Goal: Task Accomplishment & Management: Manage account settings

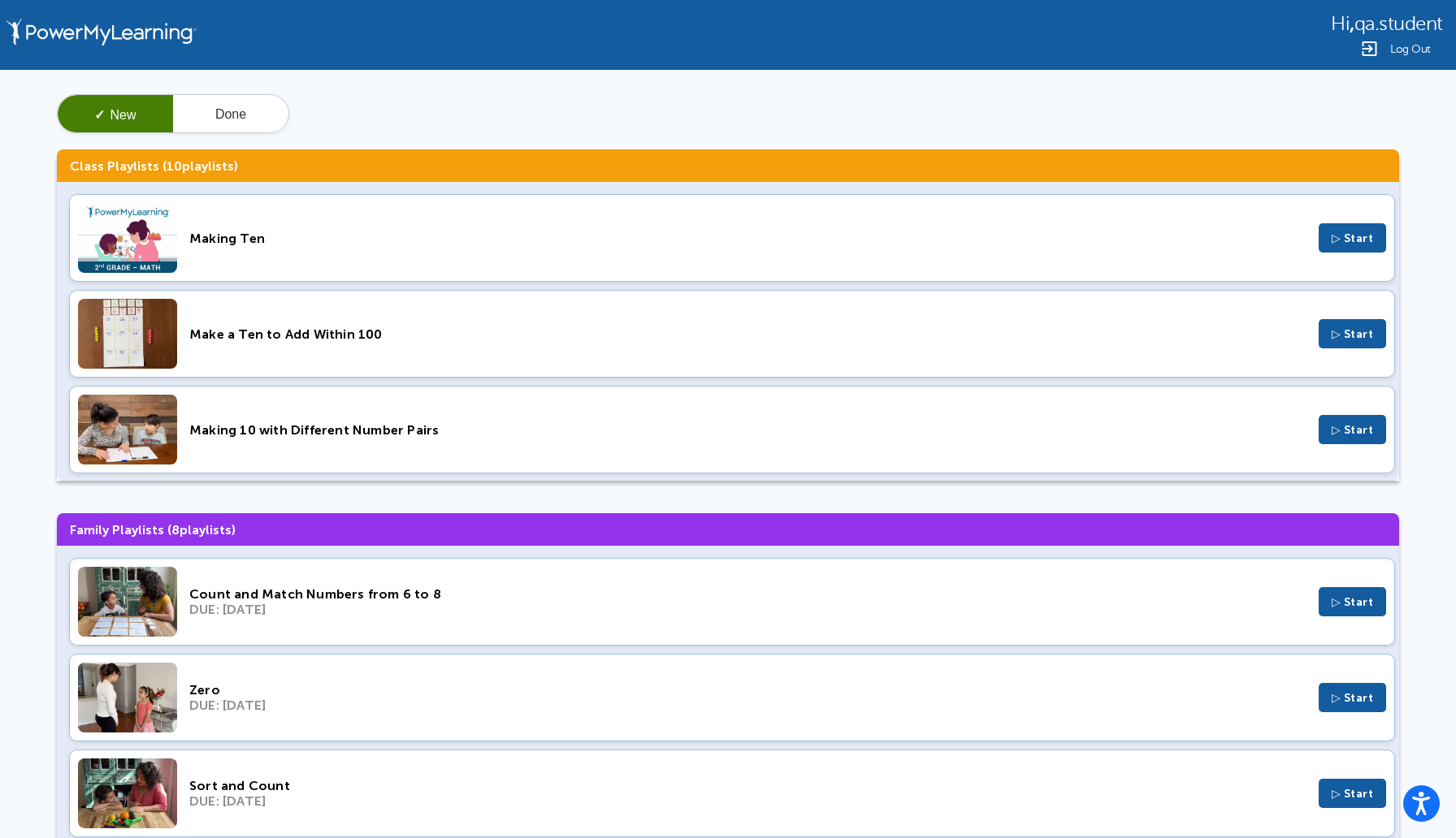
click at [1415, 50] on span "Log Out" at bounding box center [1410, 49] width 41 height 13
